Goal: Task Accomplishment & Management: Manage account settings

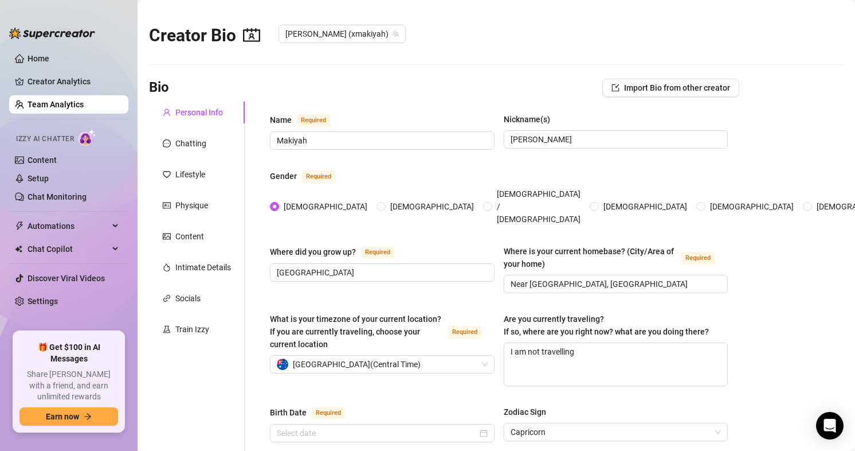
type input "[DATE]"
click at [41, 63] on link "Home" at bounding box center [39, 58] width 22 height 9
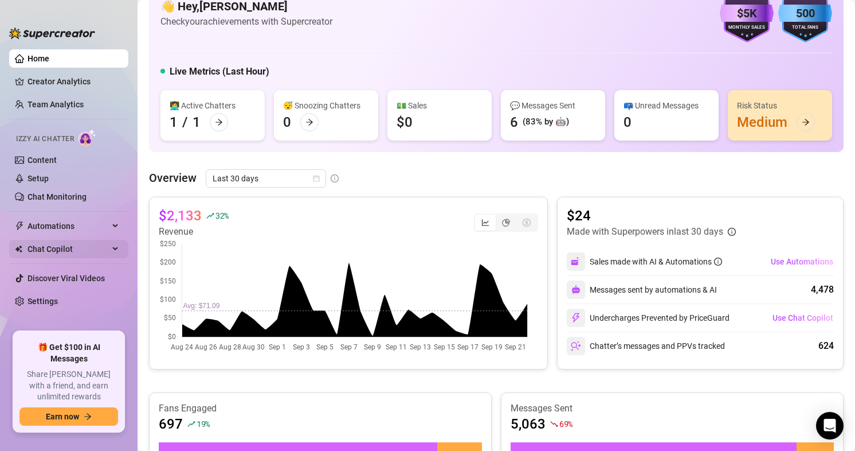
scroll to position [57, 0]
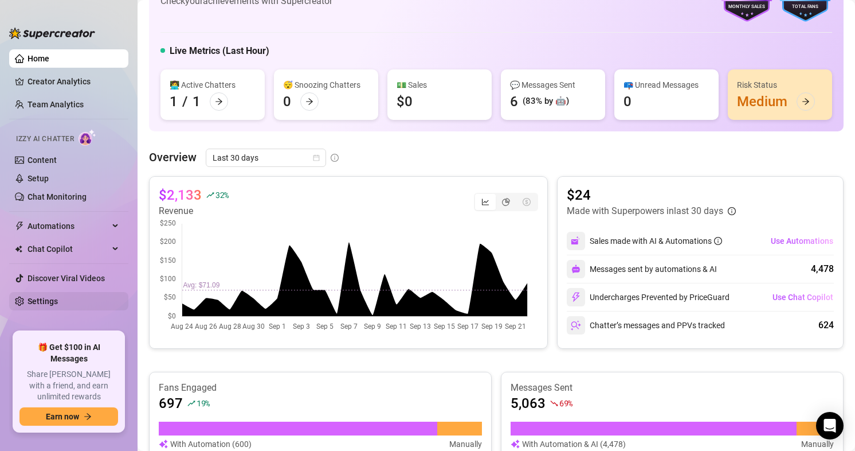
click at [28, 301] on link "Settings" at bounding box center [43, 300] width 30 height 9
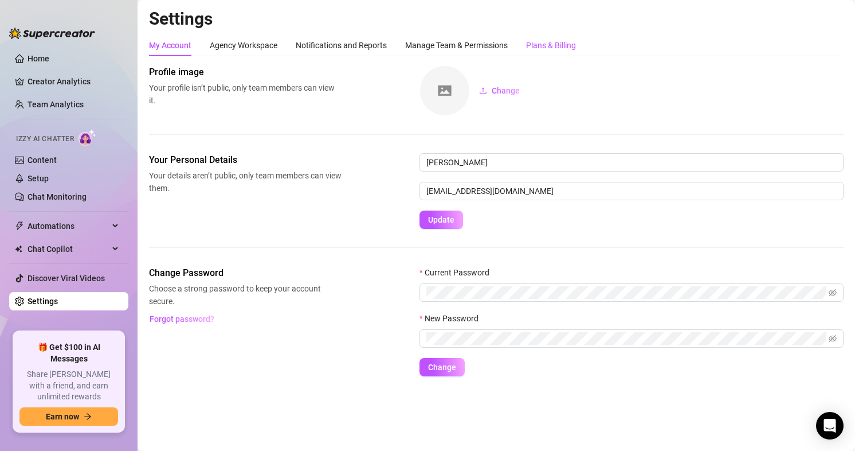
click at [557, 48] on div "Plans & Billing" at bounding box center [551, 45] width 50 height 13
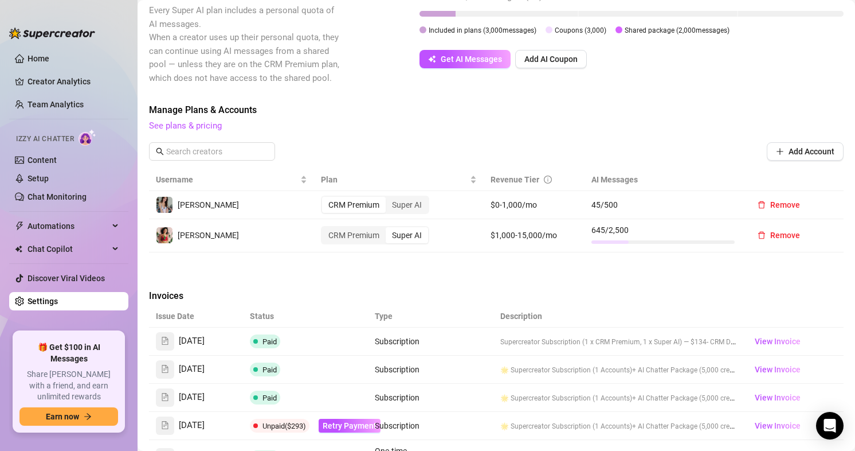
scroll to position [57, 0]
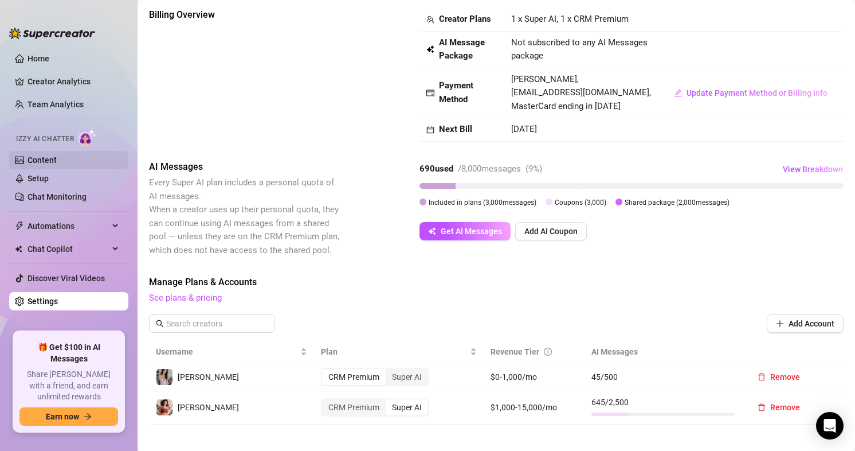
click at [54, 156] on link "Content" at bounding box center [42, 159] width 29 height 9
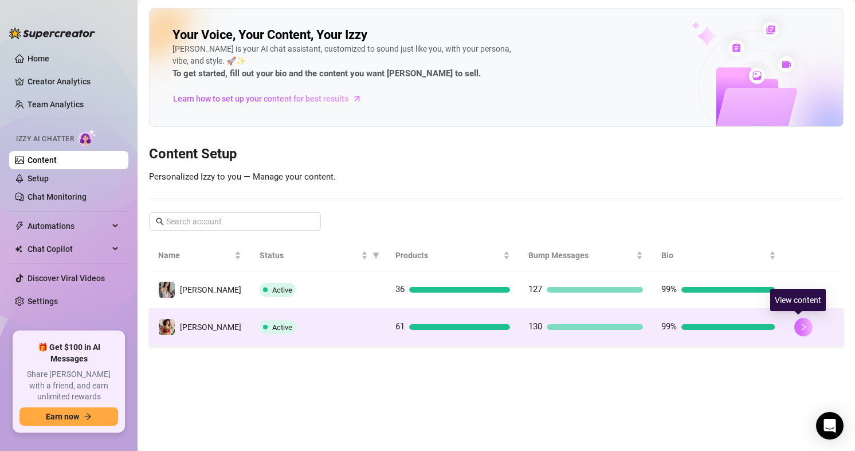
click at [802, 320] on button "button" at bounding box center [803, 327] width 18 height 18
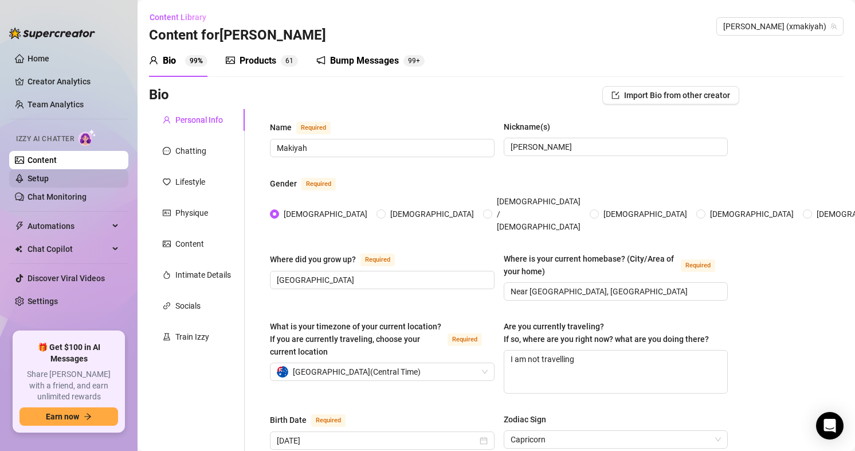
click at [49, 176] on link "Setup" at bounding box center [38, 178] width 21 height 9
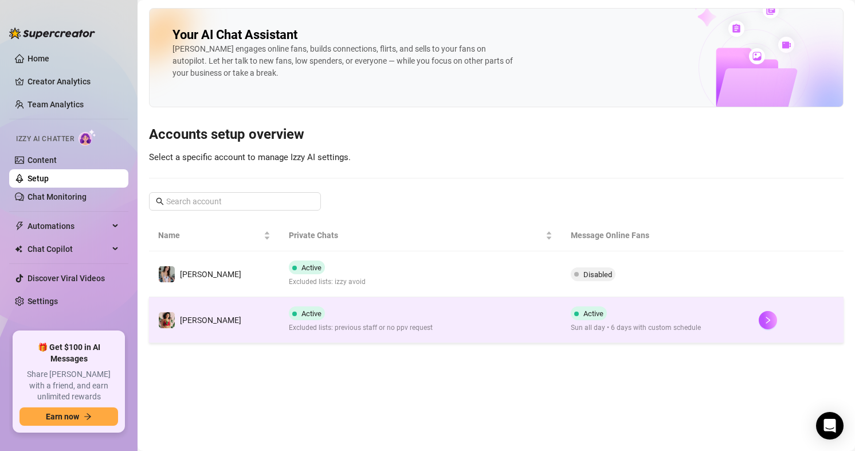
click at [775, 322] on div at bounding box center [797, 320] width 76 height 18
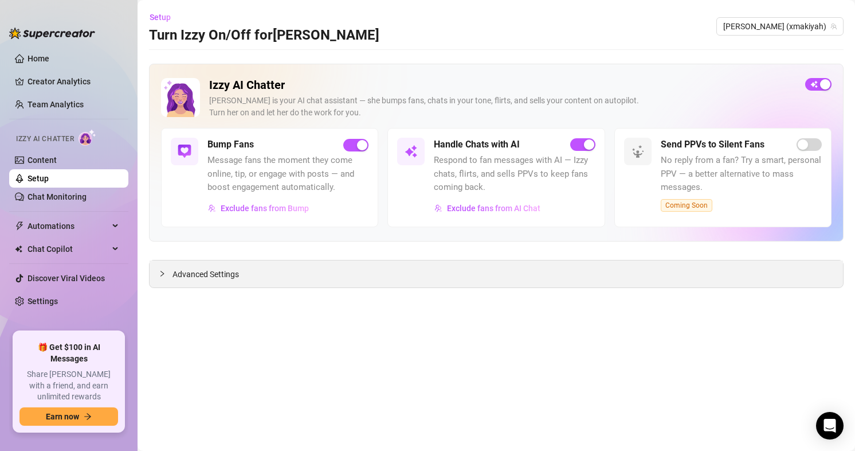
click at [231, 269] on span "Advanced Settings" at bounding box center [206, 274] width 66 height 13
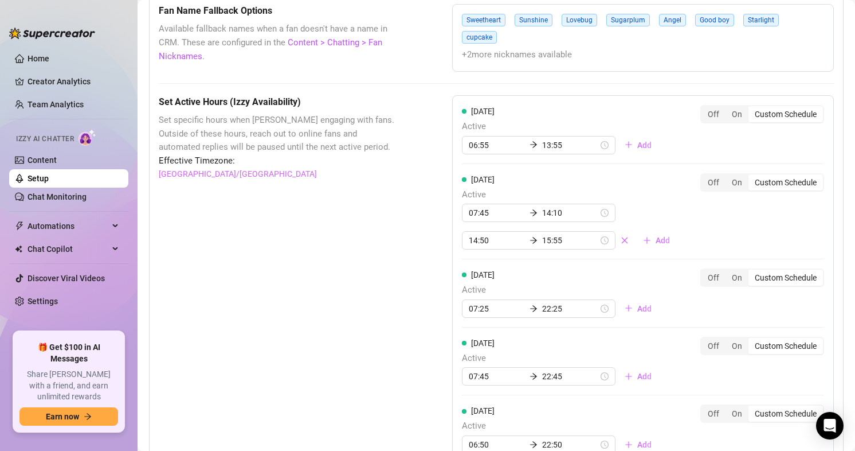
scroll to position [917, 0]
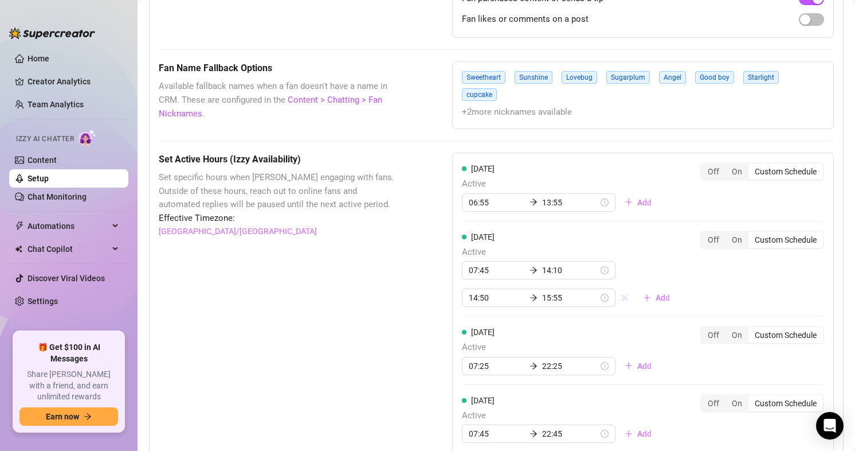
click at [616, 297] on button "button" at bounding box center [625, 297] width 18 height 18
